Goal: Check status

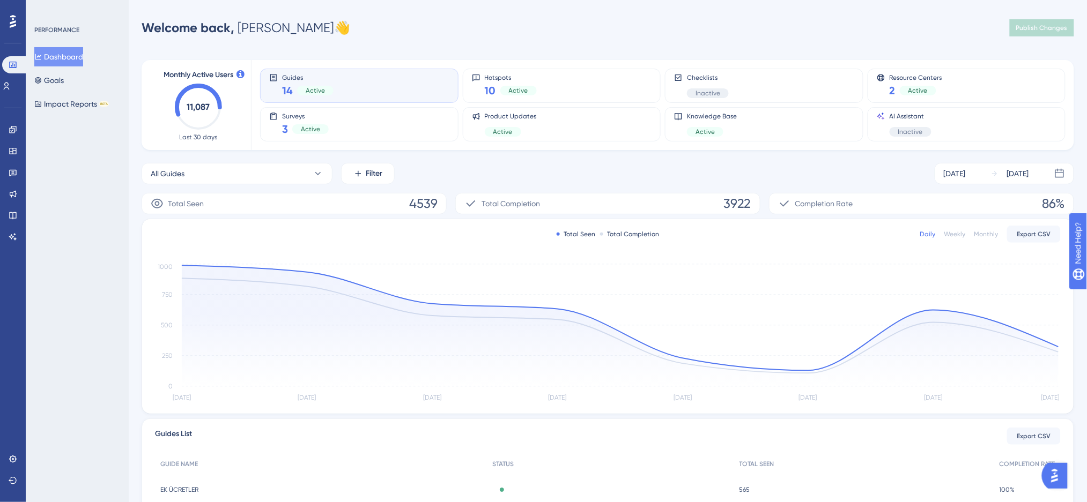
click at [493, 113] on span "Product Updates" at bounding box center [511, 116] width 52 height 9
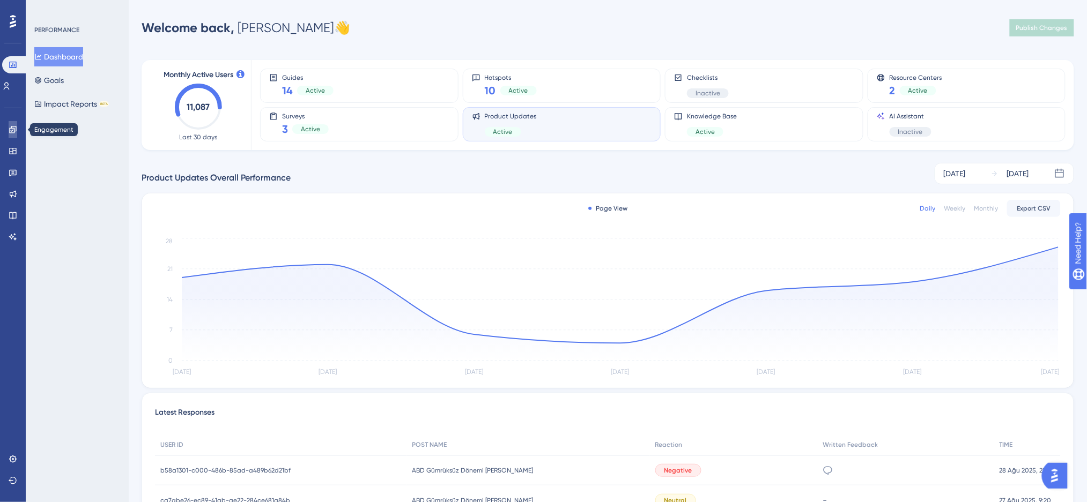
click at [14, 135] on link at bounding box center [13, 129] width 9 height 17
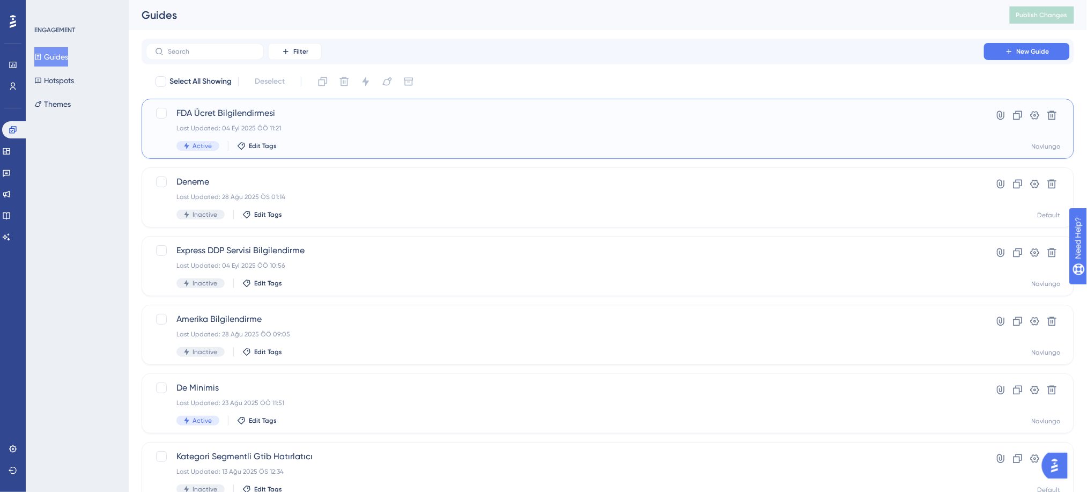
click at [292, 145] on div "Active Edit Tags" at bounding box center [564, 146] width 777 height 10
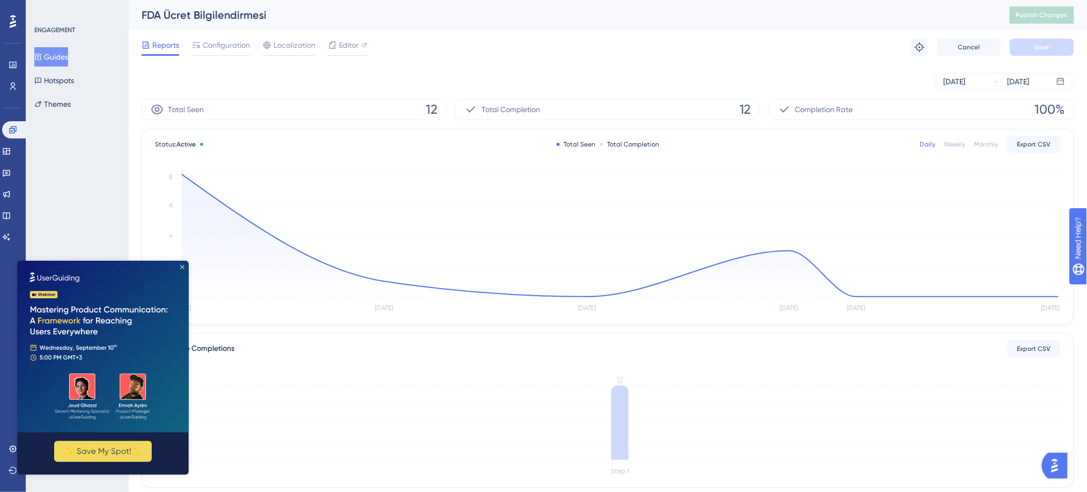
click at [181, 267] on icon "Close Preview" at bounding box center [182, 266] width 4 height 4
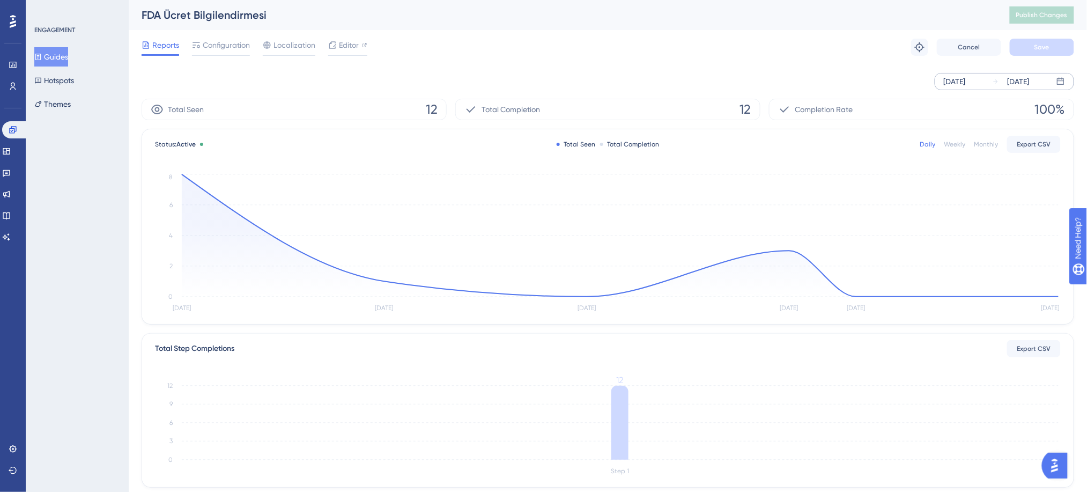
click at [999, 82] on icon at bounding box center [996, 81] width 6 height 6
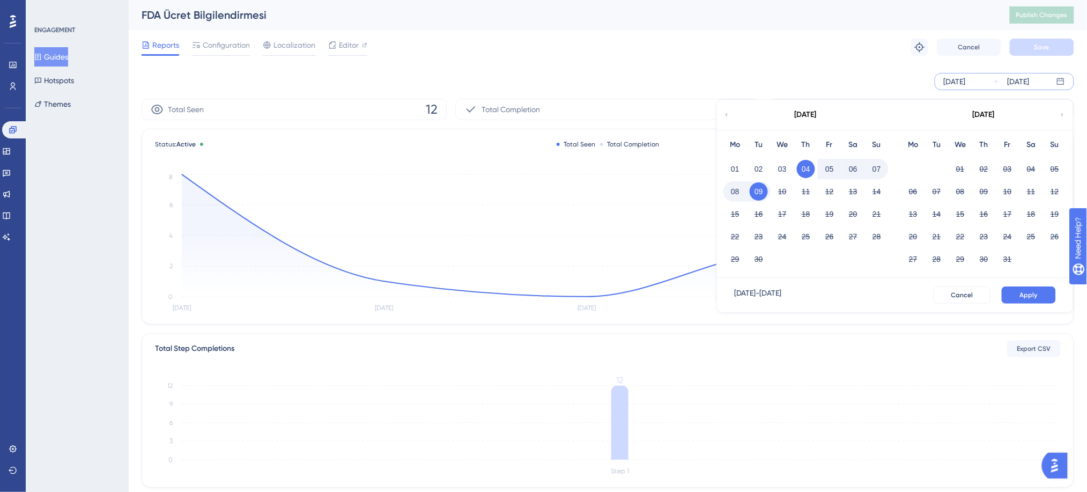
click at [730, 119] on div "[DATE]" at bounding box center [805, 115] width 177 height 30
click at [726, 117] on icon at bounding box center [726, 115] width 6 height 10
click at [760, 168] on button "01" at bounding box center [759, 169] width 18 height 18
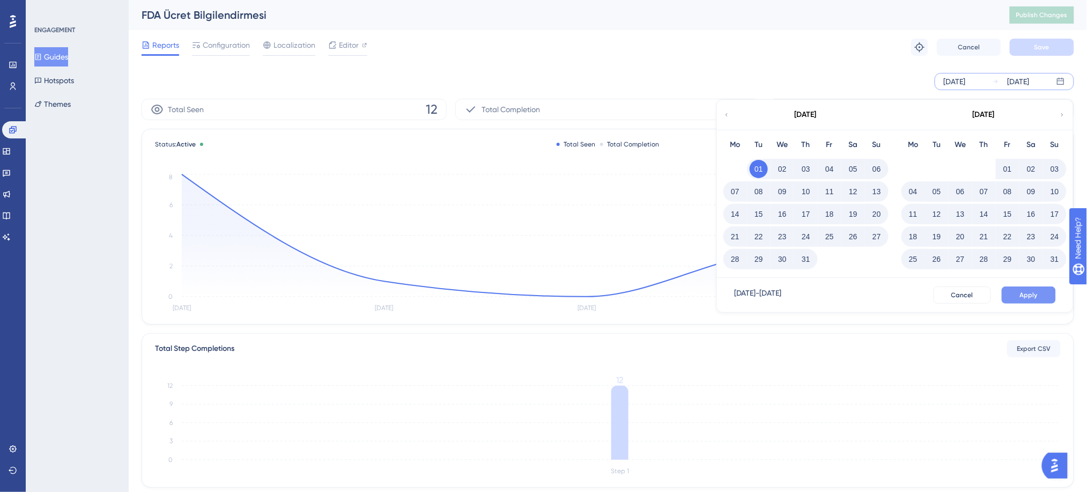
click at [1042, 293] on button "Apply" at bounding box center [1029, 294] width 54 height 17
